Goal: Register for event/course

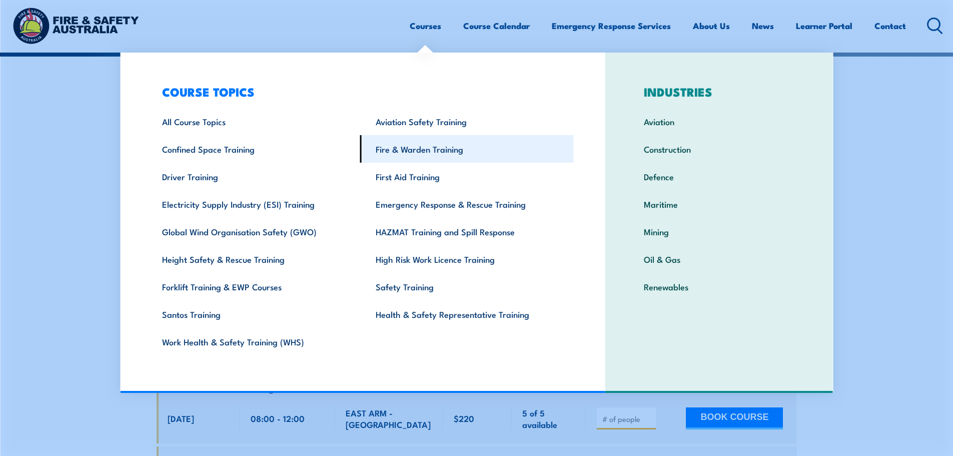
click at [436, 159] on link "Fire & Warden Training" at bounding box center [467, 149] width 214 height 28
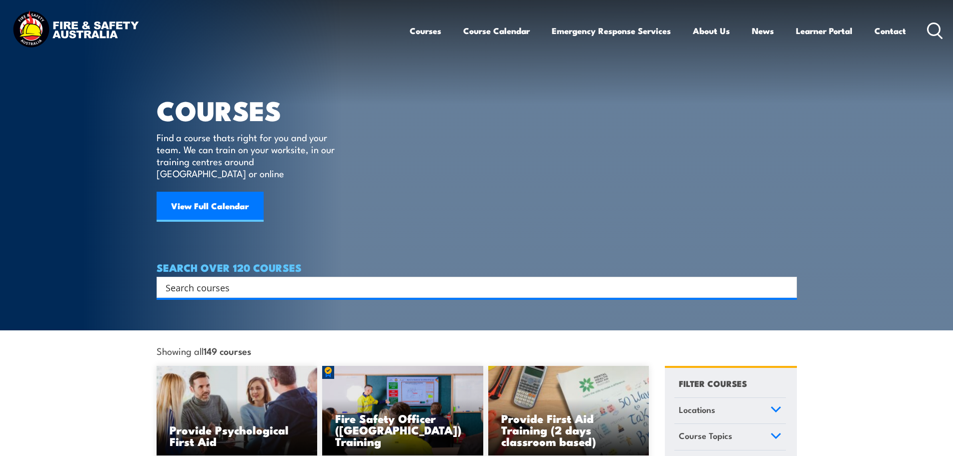
click at [291, 280] on input "Search input" at bounding box center [470, 287] width 609 height 15
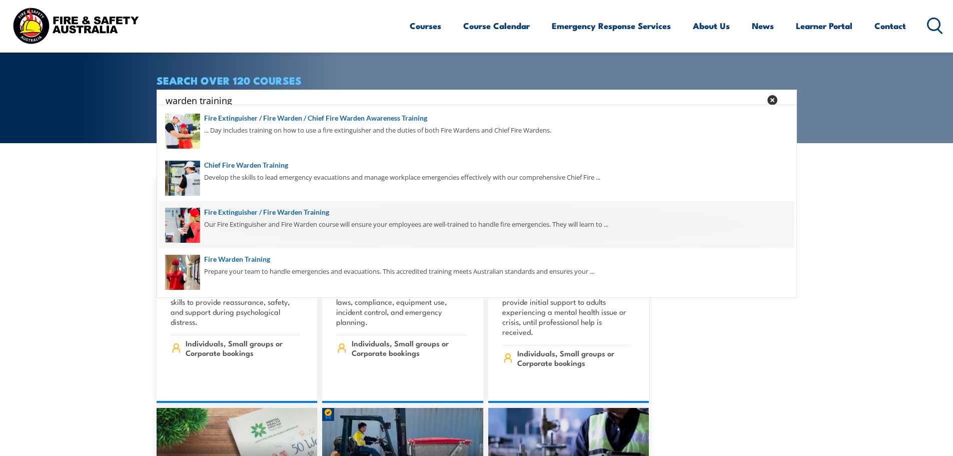
scroll to position [200, 0]
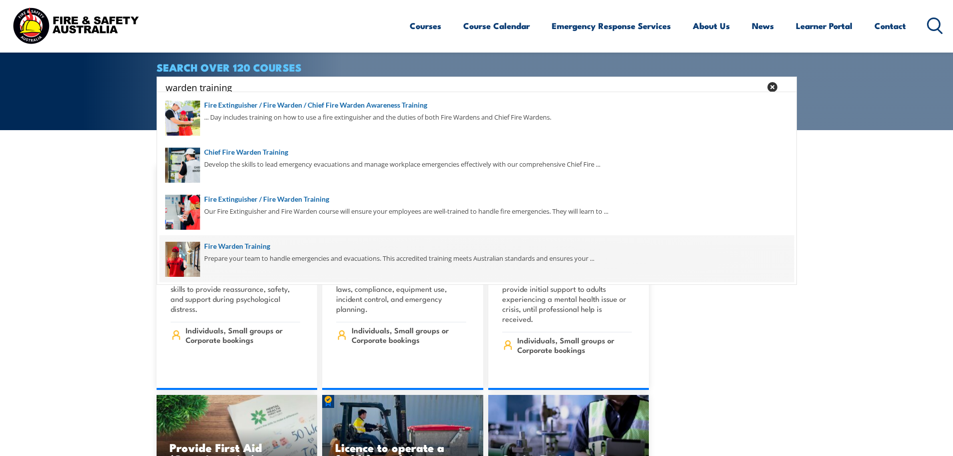
type input "warden training"
click at [267, 260] on span at bounding box center [477, 258] width 634 height 47
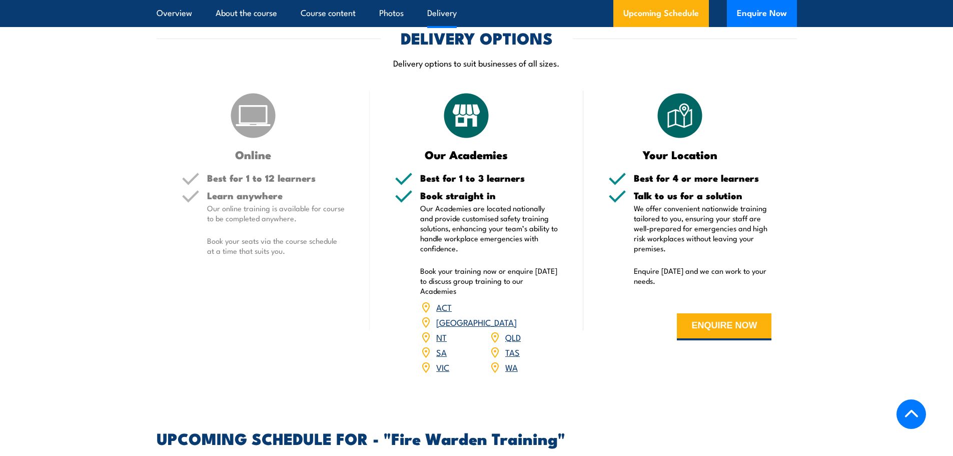
scroll to position [1450, 0]
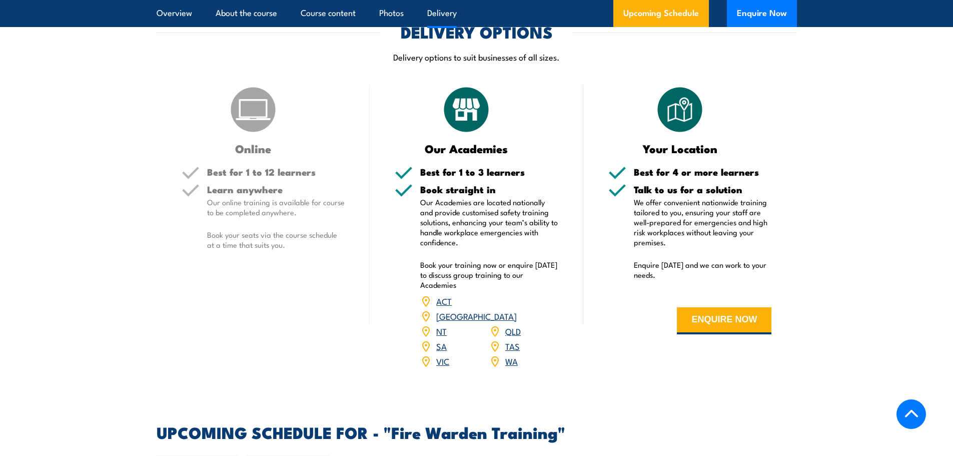
click at [442, 325] on link "NT" at bounding box center [441, 331] width 11 height 12
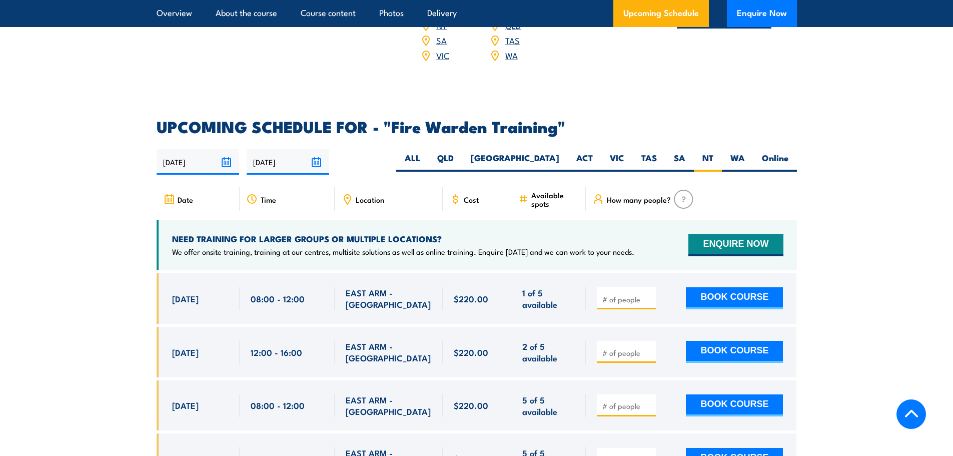
scroll to position [1760, 0]
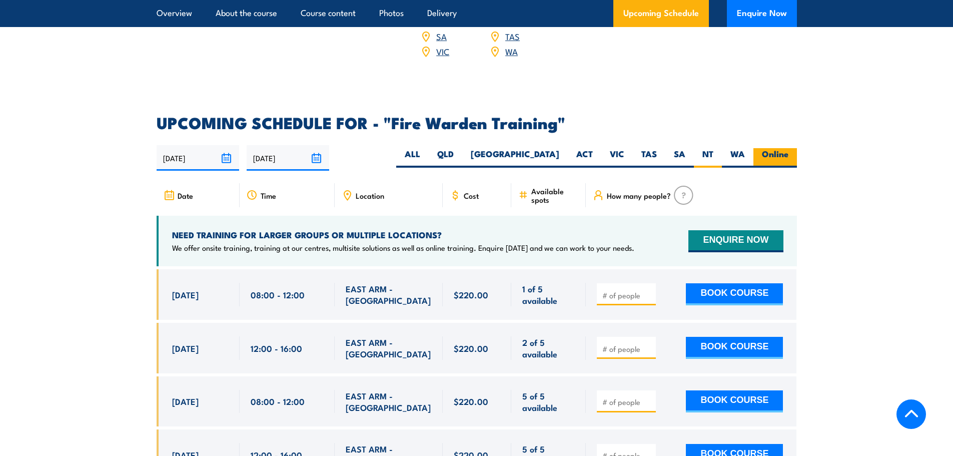
click at [776, 148] on label "Online" at bounding box center [775, 158] width 44 height 20
click at [788, 148] on input "Online" at bounding box center [791, 151] width 7 height 7
radio input "true"
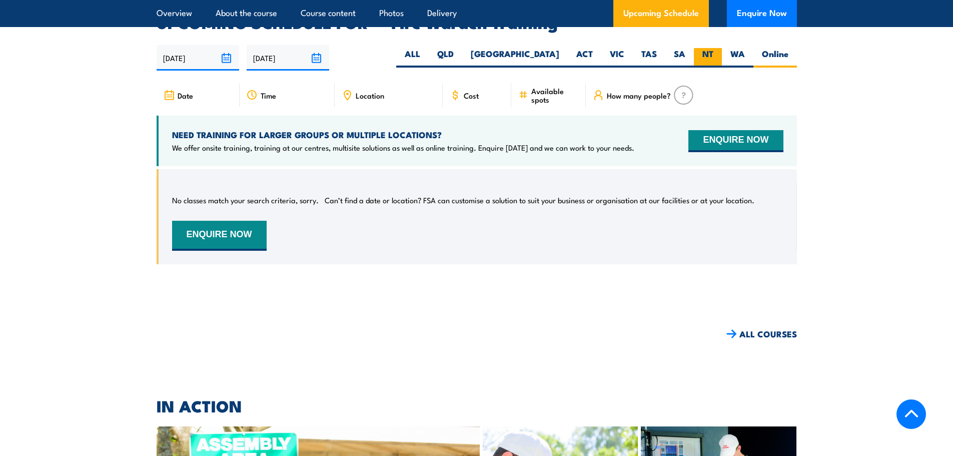
click at [707, 48] on label "NT" at bounding box center [708, 58] width 28 height 20
click at [713, 48] on input "NT" at bounding box center [716, 51] width 7 height 7
radio input "true"
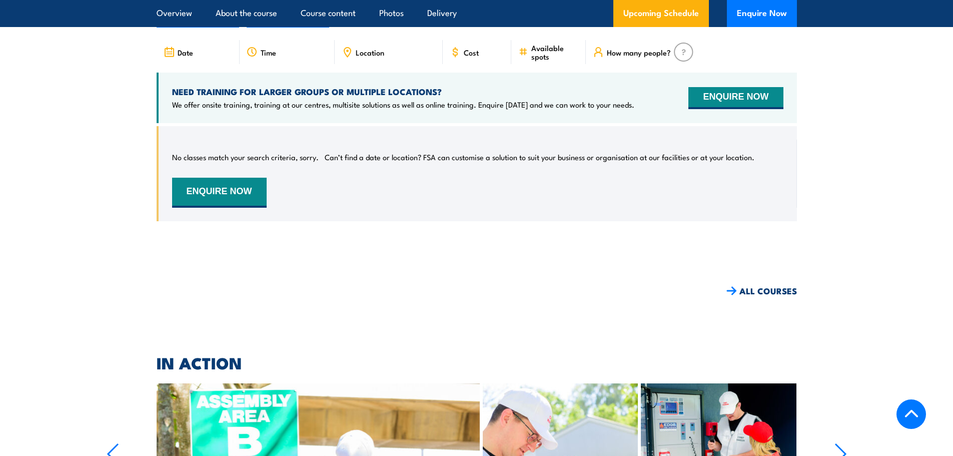
scroll to position [1960, 0]
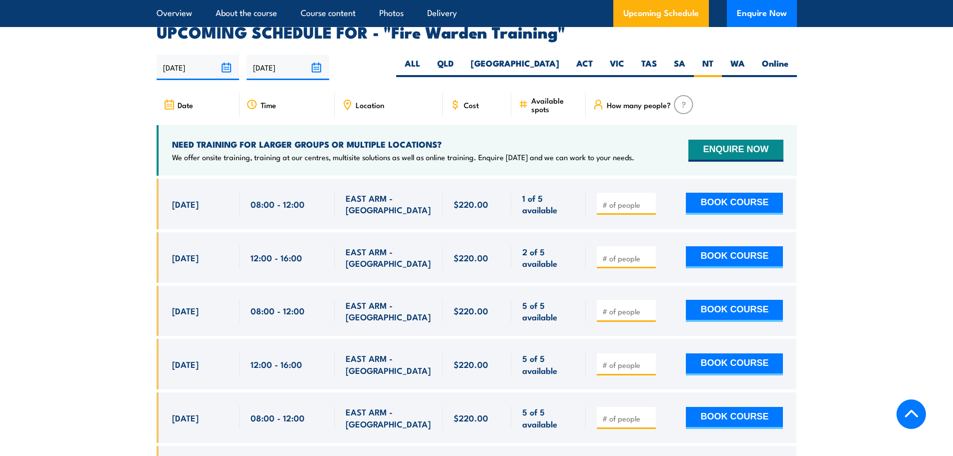
scroll to position [1900, 0]
